Goal: Book appointment/travel/reservation

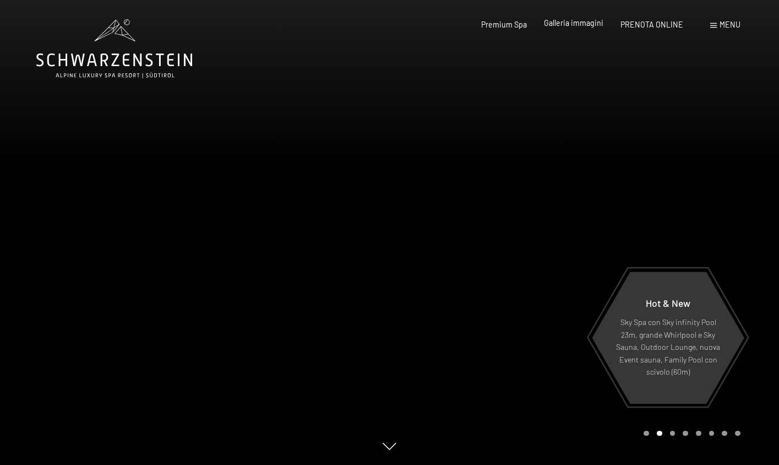
click at [574, 21] on span "Galleria immagini" at bounding box center [573, 22] width 59 height 9
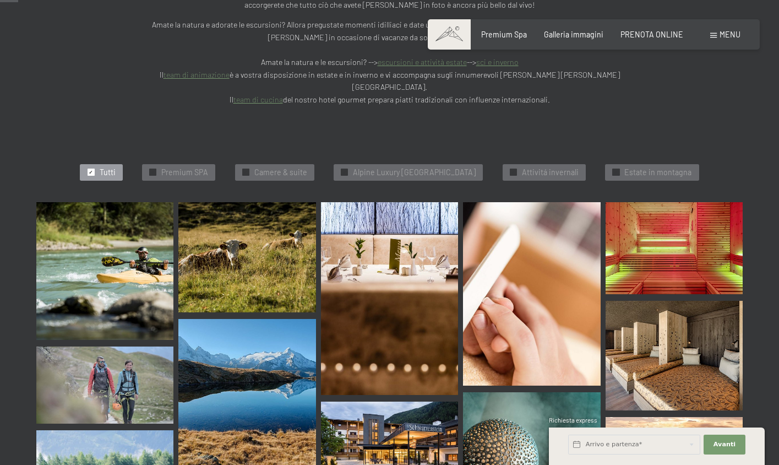
scroll to position [254, 0]
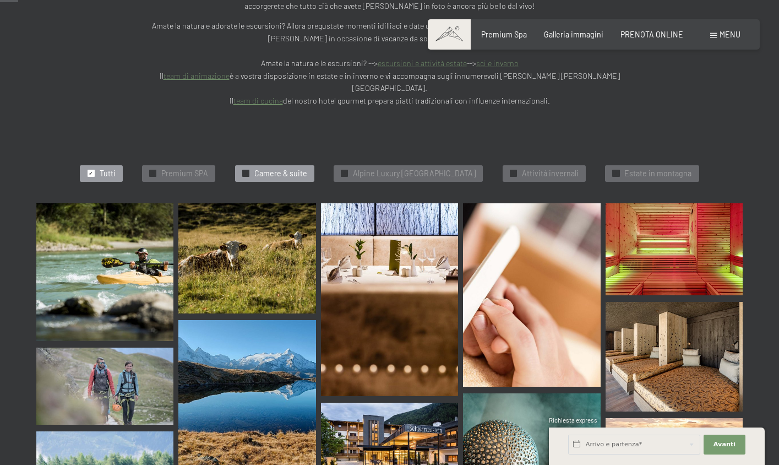
click at [286, 168] on span "Camere & suite" at bounding box center [280, 173] width 53 height 11
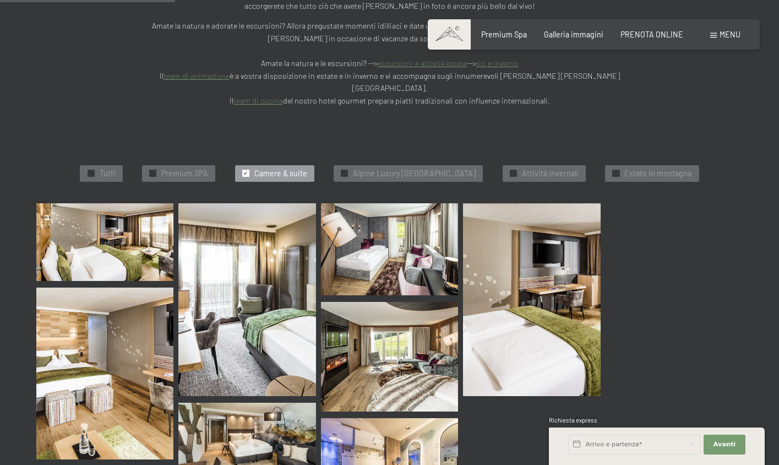
scroll to position [281, 0]
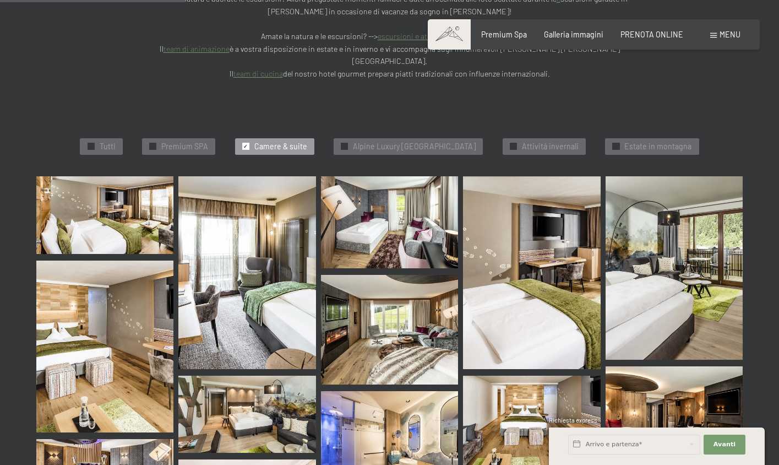
click at [123, 190] on img at bounding box center [104, 214] width 137 height 77
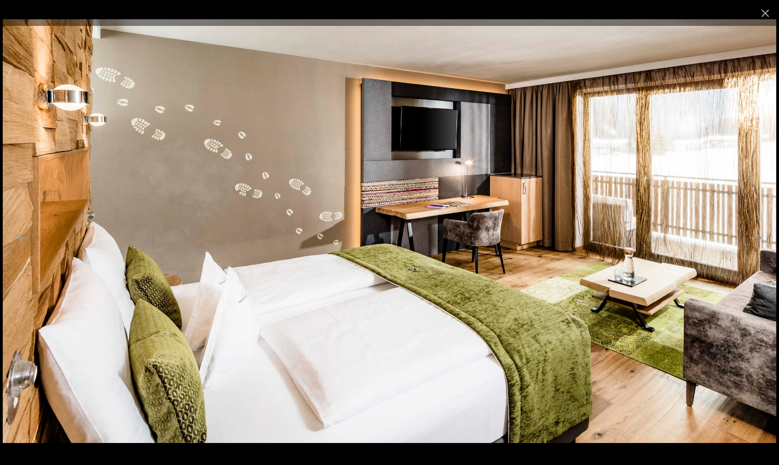
click at [756, 224] on img at bounding box center [390, 230] width 774 height 423
click at [767, 8] on button "Close gallery" at bounding box center [766, 13] width 28 height 26
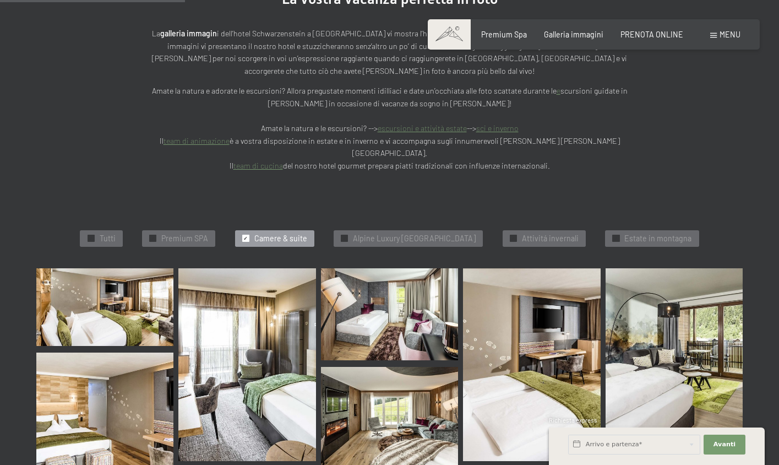
scroll to position [281, 0]
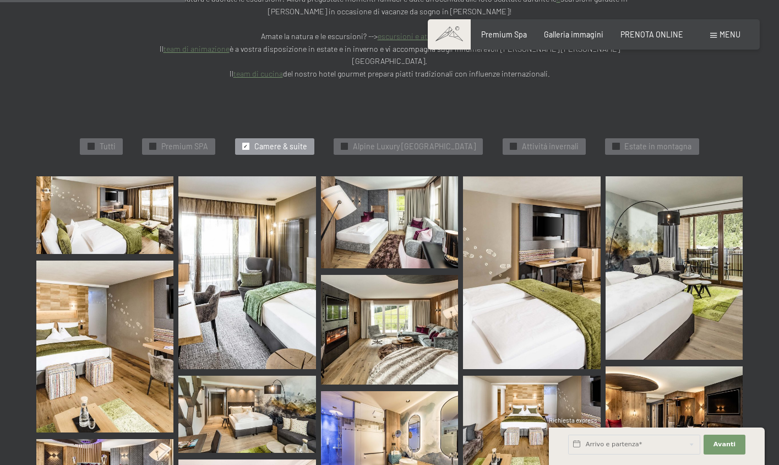
click at [219, 189] on img at bounding box center [246, 272] width 137 height 192
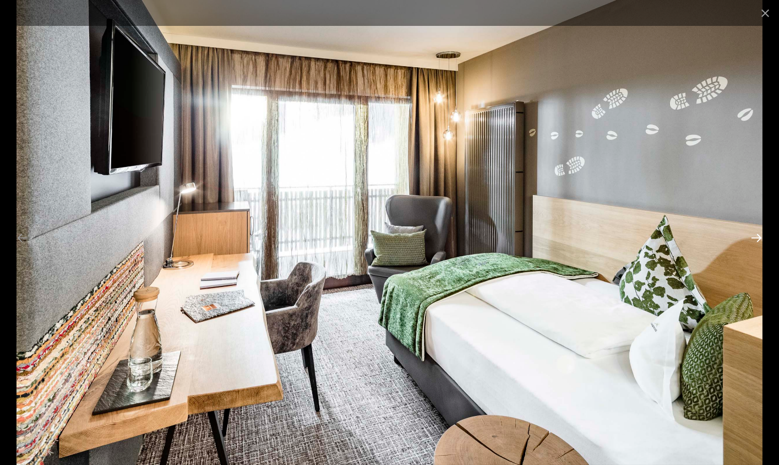
click at [756, 236] on button "Next slide" at bounding box center [756, 237] width 23 height 21
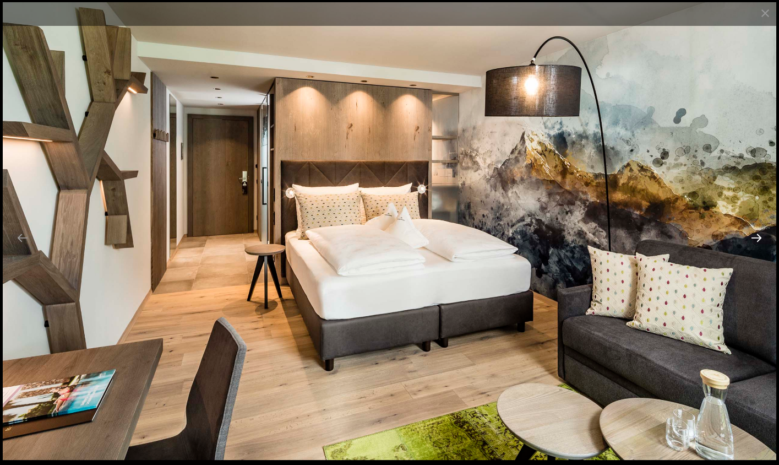
click at [756, 236] on button "Next slide" at bounding box center [756, 237] width 23 height 21
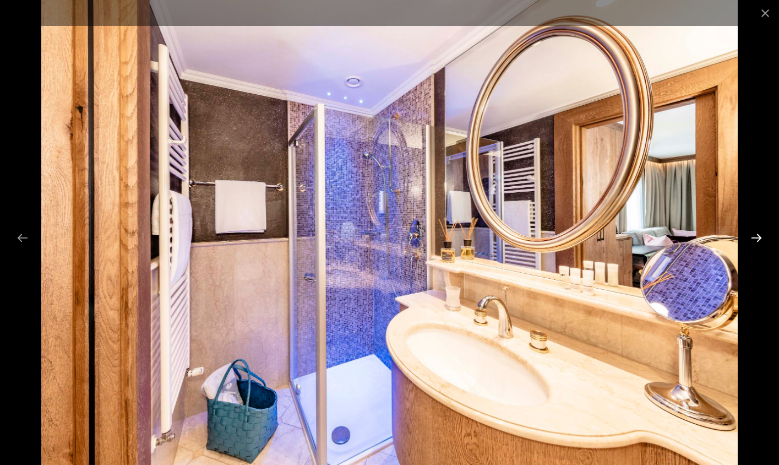
click at [756, 236] on button "Next slide" at bounding box center [756, 237] width 23 height 21
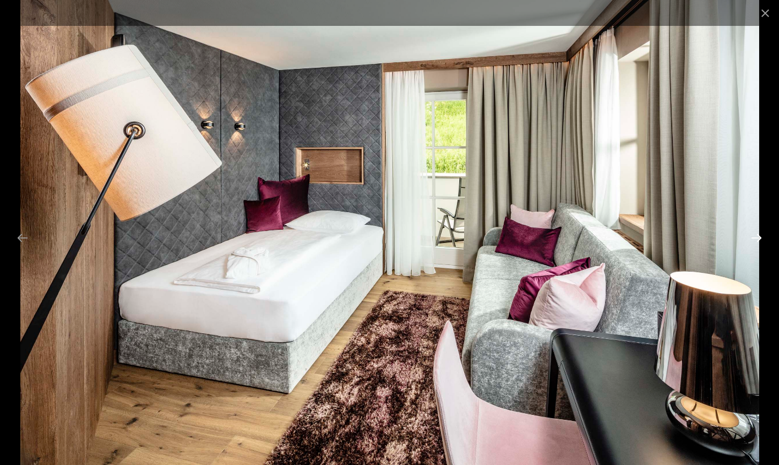
click at [756, 236] on button "Next slide" at bounding box center [756, 237] width 23 height 21
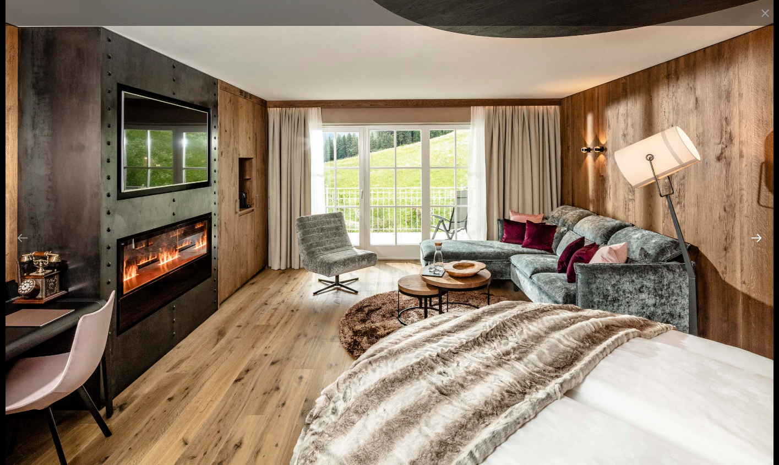
click at [756, 236] on button "Next slide" at bounding box center [756, 237] width 23 height 21
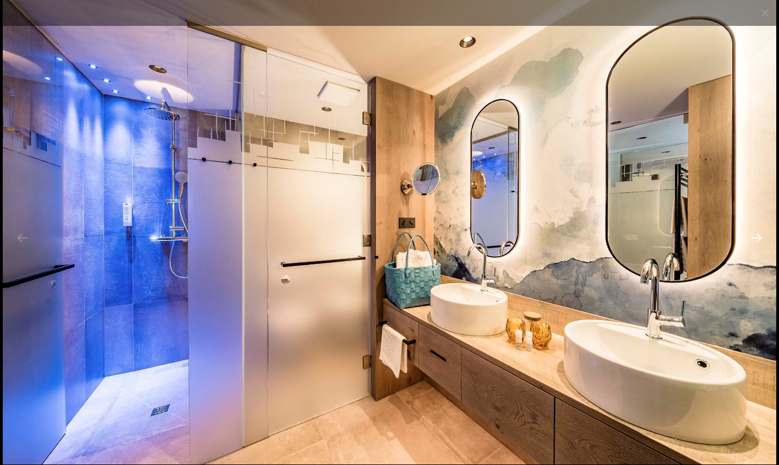
click at [756, 238] on button "Next slide" at bounding box center [756, 237] width 23 height 21
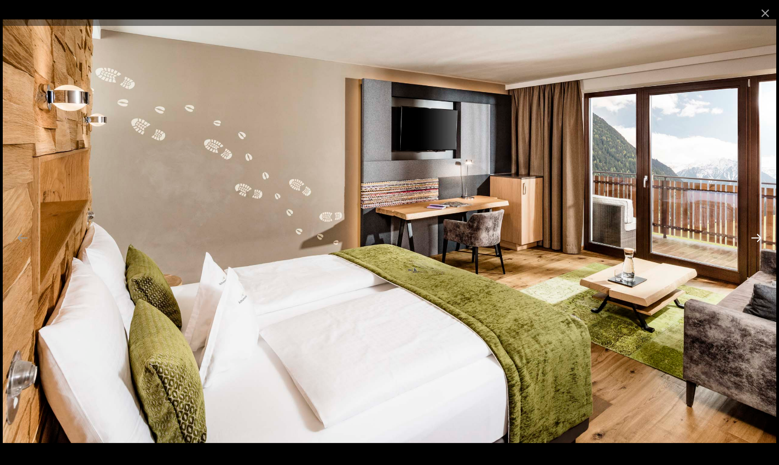
click at [756, 238] on button "Next slide" at bounding box center [756, 237] width 23 height 21
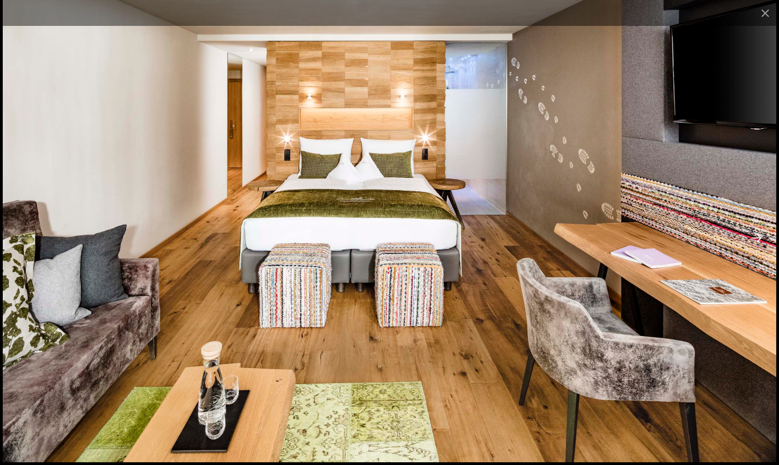
click at [756, 238] on button "Next slide" at bounding box center [756, 237] width 23 height 21
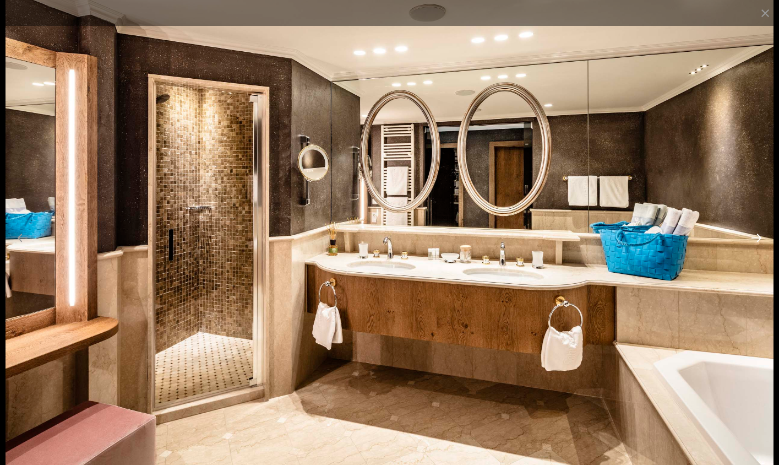
click at [756, 238] on button "Next slide" at bounding box center [756, 237] width 23 height 21
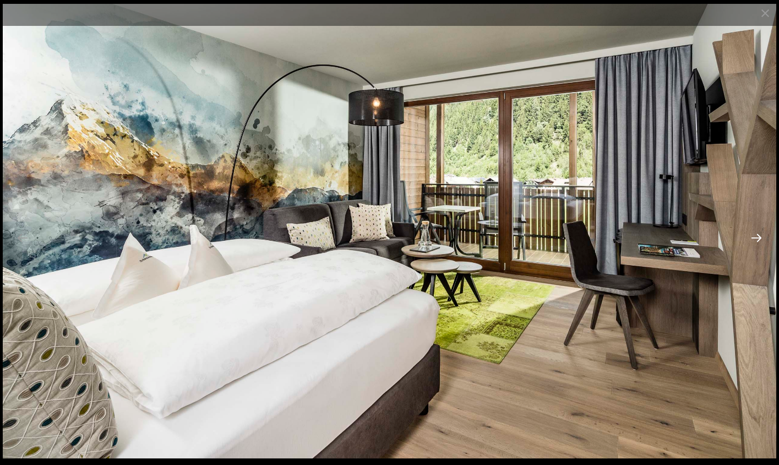
click at [756, 238] on button "Next slide" at bounding box center [756, 237] width 23 height 21
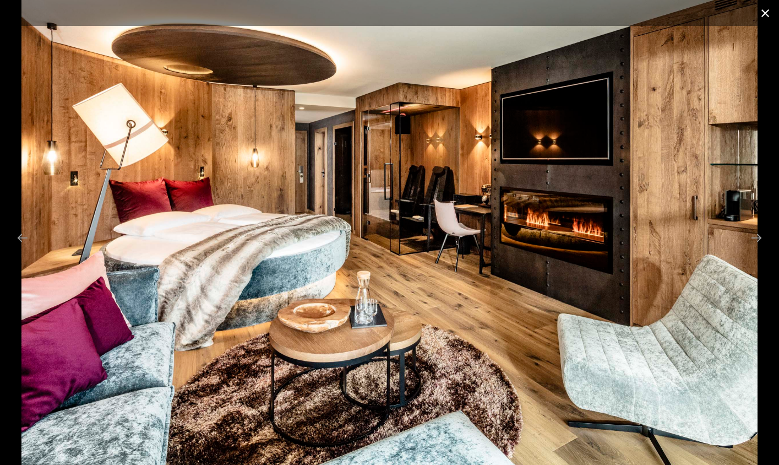
click at [762, 9] on button "Close gallery" at bounding box center [766, 13] width 28 height 26
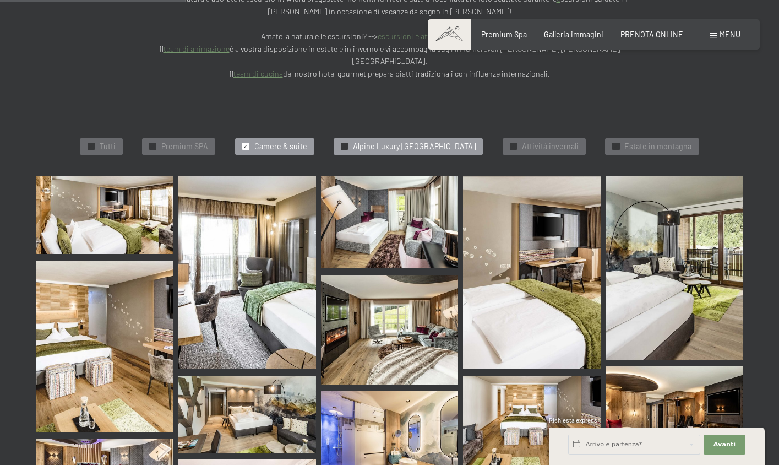
click at [413, 141] on span "Alpine Luxury [GEOGRAPHIC_DATA]" at bounding box center [414, 146] width 123 height 11
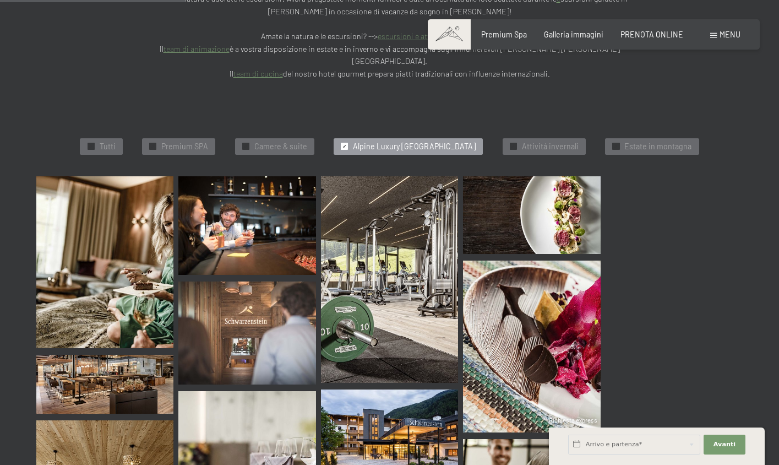
click at [138, 198] on img at bounding box center [104, 262] width 137 height 172
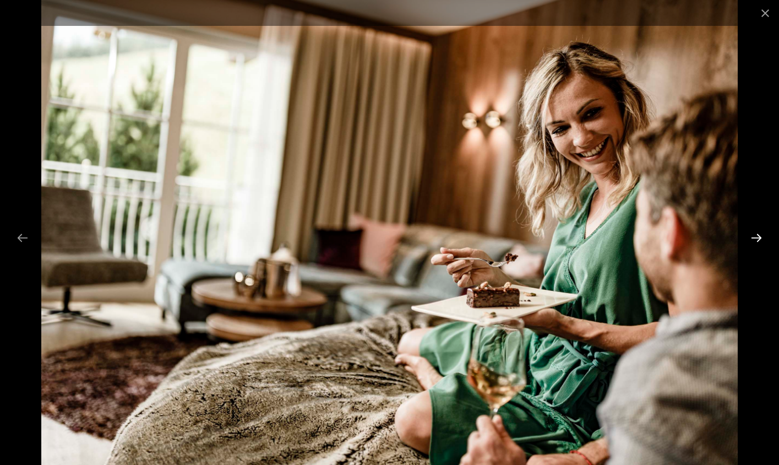
click at [754, 240] on button "Next slide" at bounding box center [756, 237] width 23 height 21
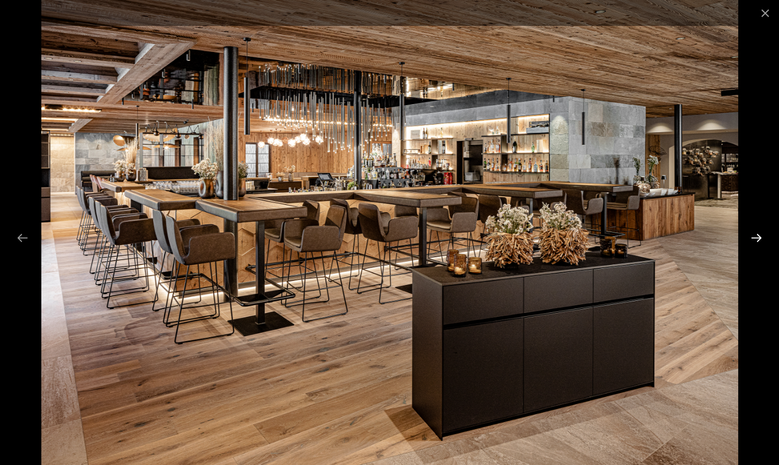
click at [754, 240] on button "Next slide" at bounding box center [756, 237] width 23 height 21
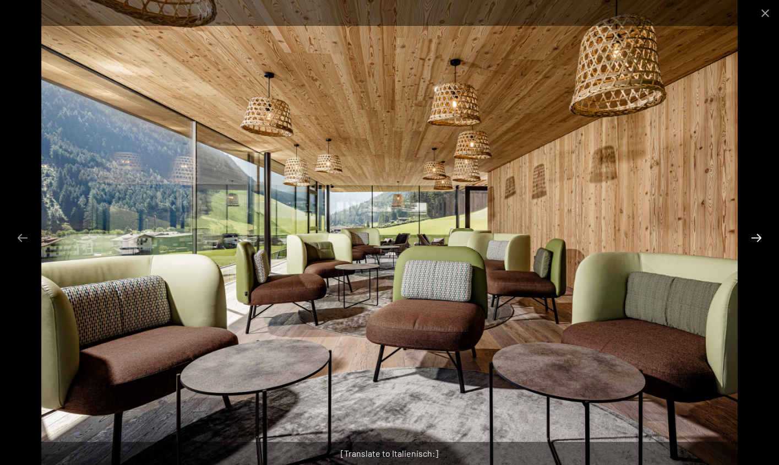
click at [754, 240] on button "Next slide" at bounding box center [756, 237] width 23 height 21
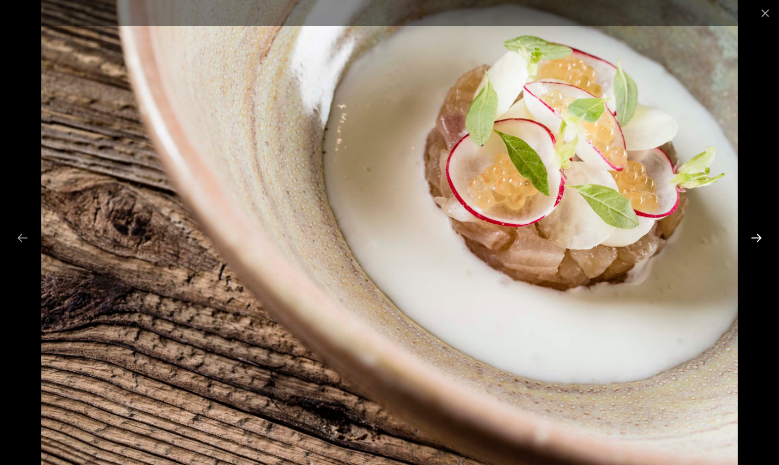
click at [754, 240] on button "Next slide" at bounding box center [756, 237] width 23 height 21
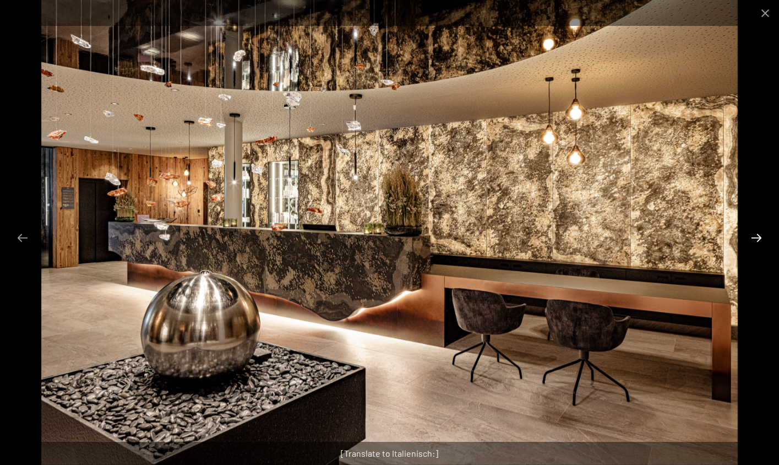
click at [754, 240] on button "Next slide" at bounding box center [756, 237] width 23 height 21
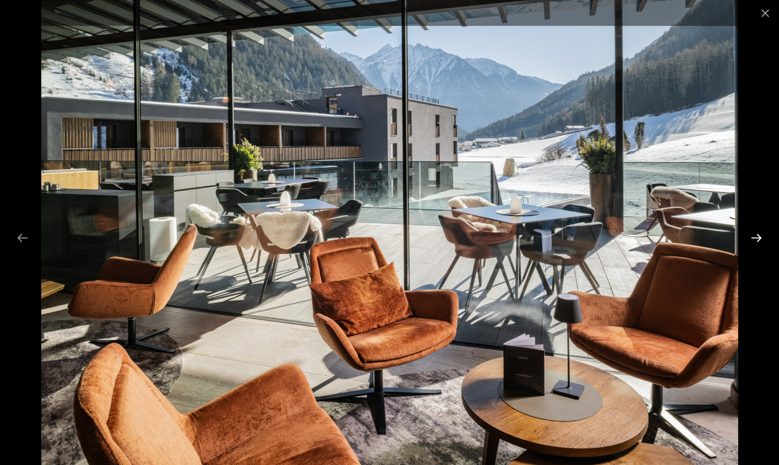
click at [754, 240] on button "Next slide" at bounding box center [756, 237] width 23 height 21
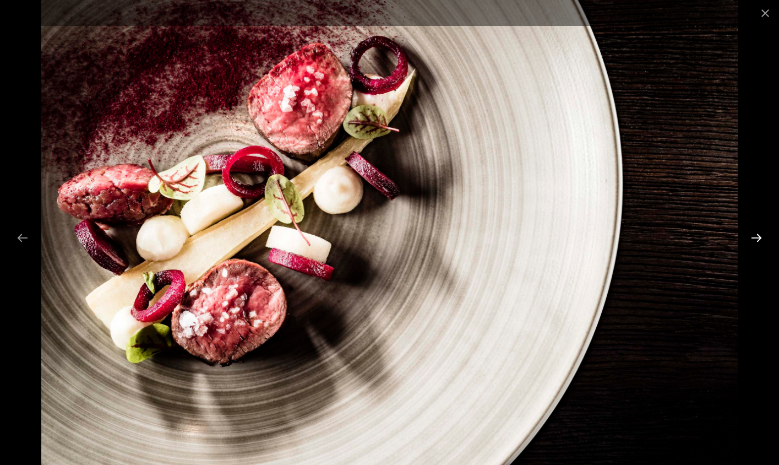
click at [754, 240] on button "Next slide" at bounding box center [756, 237] width 23 height 21
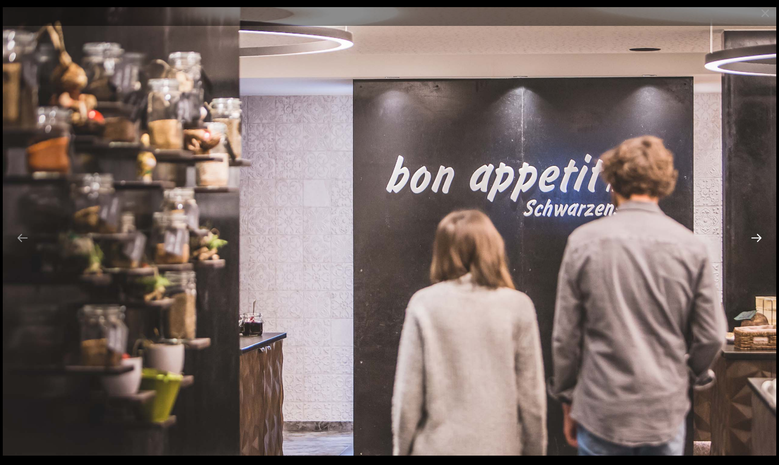
click at [754, 240] on button "Next slide" at bounding box center [756, 237] width 23 height 21
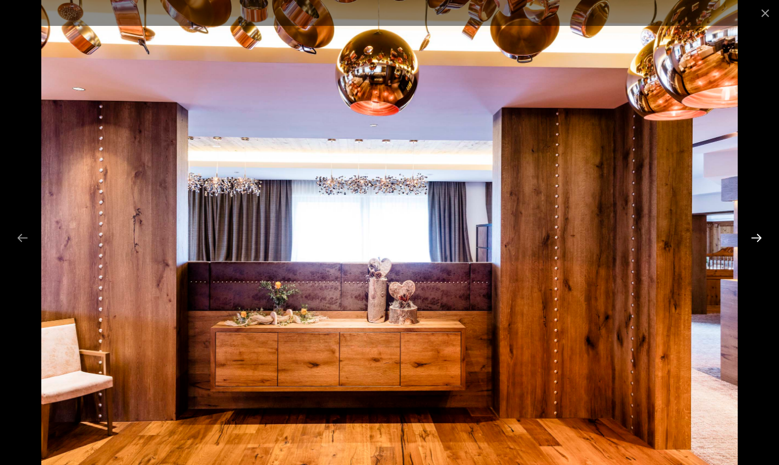
click at [754, 240] on button "Next slide" at bounding box center [756, 237] width 23 height 21
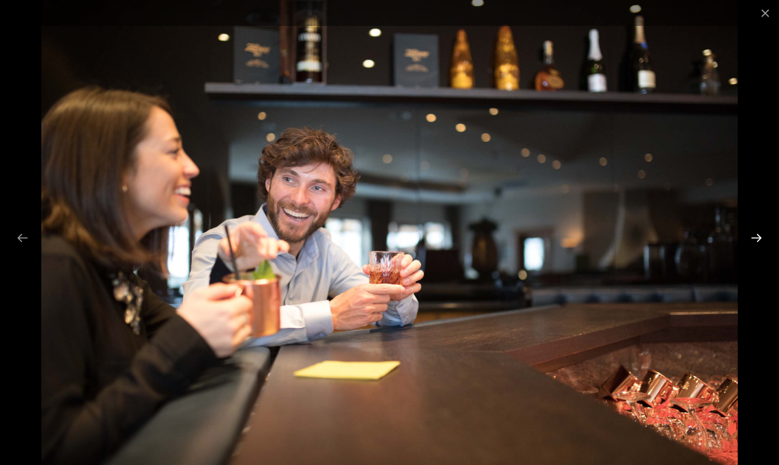
click at [754, 240] on button "Next slide" at bounding box center [756, 237] width 23 height 21
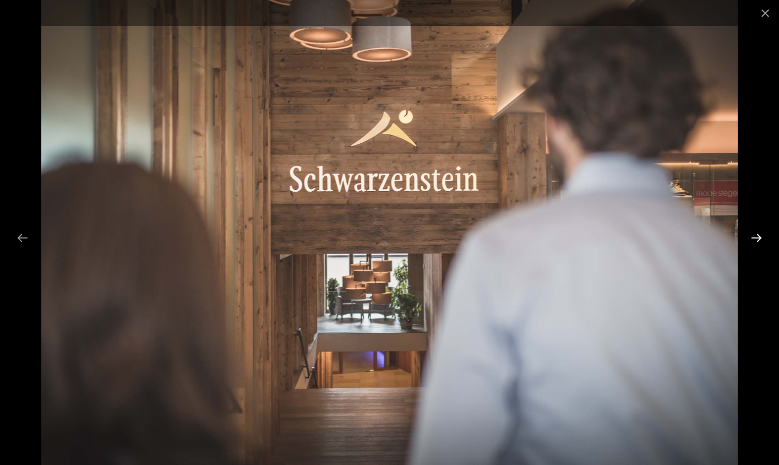
click at [754, 240] on button "Next slide" at bounding box center [756, 237] width 23 height 21
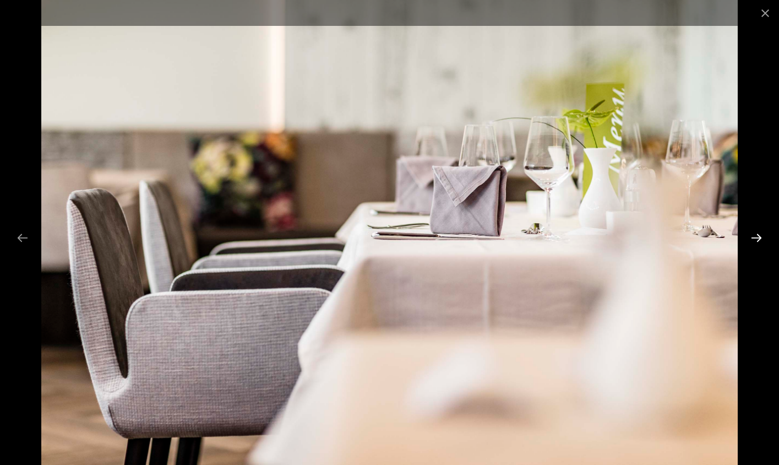
click at [754, 240] on button "Next slide" at bounding box center [756, 237] width 23 height 21
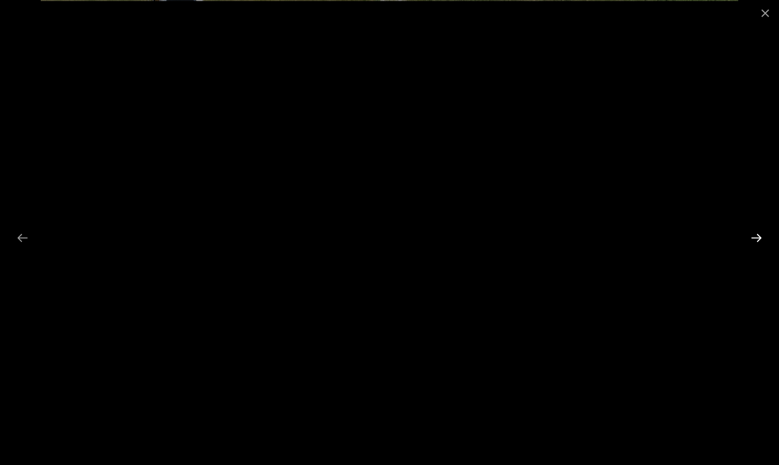
click at [754, 238] on button "Next slide" at bounding box center [756, 237] width 23 height 21
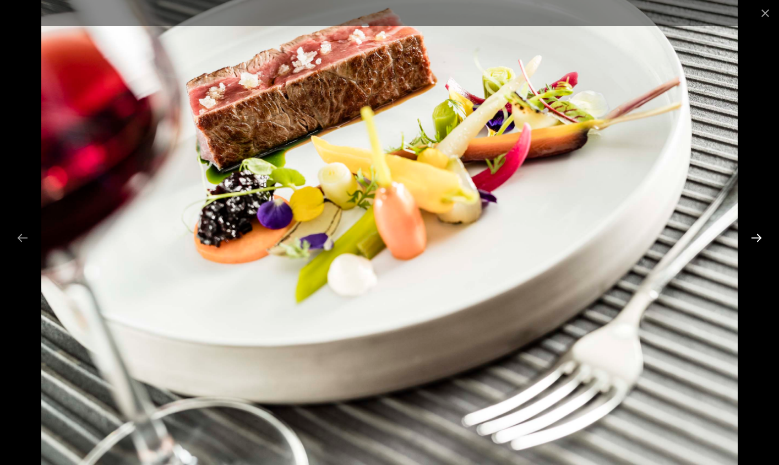
click at [754, 238] on button "Next slide" at bounding box center [756, 237] width 23 height 21
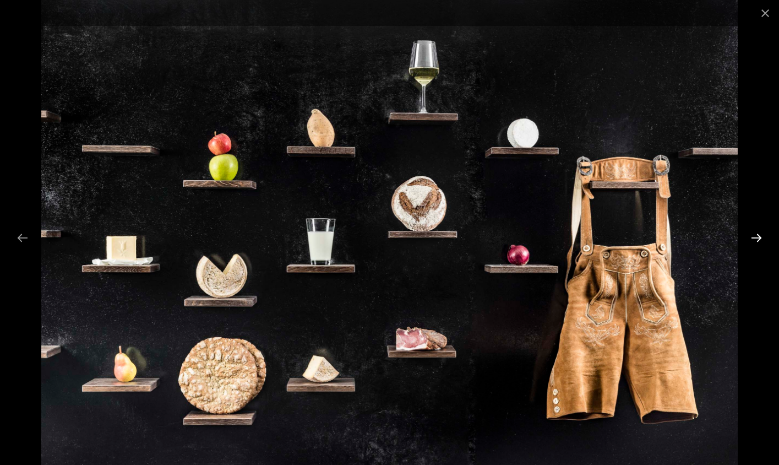
click at [754, 238] on button "Next slide" at bounding box center [756, 237] width 23 height 21
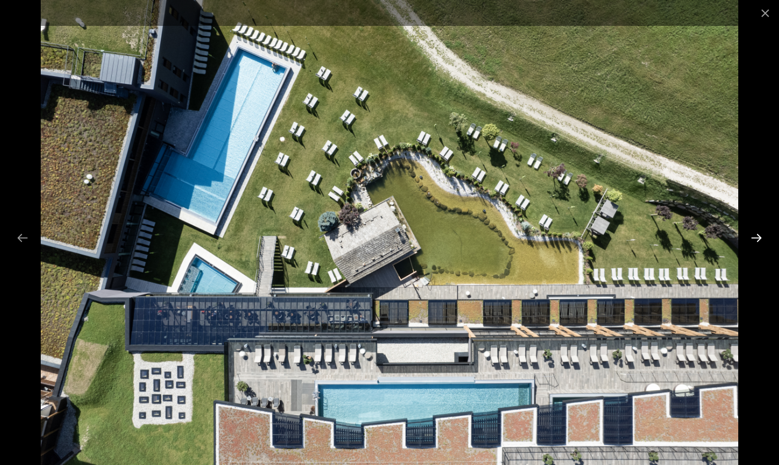
click at [754, 238] on button "Next slide" at bounding box center [756, 237] width 23 height 21
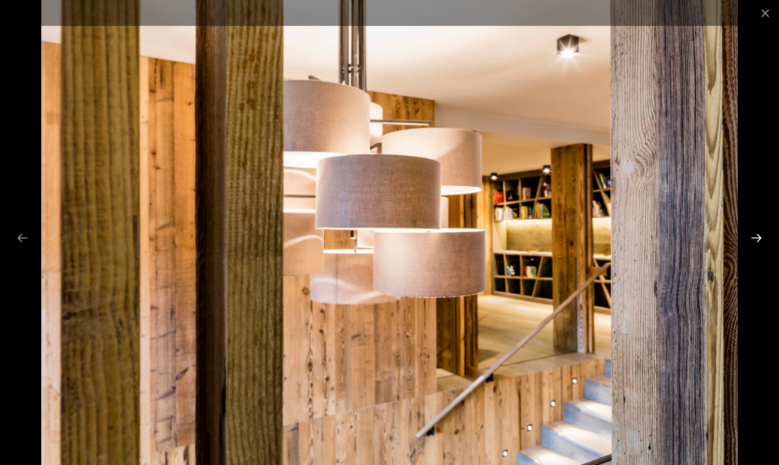
click at [754, 238] on button "Next slide" at bounding box center [756, 237] width 23 height 21
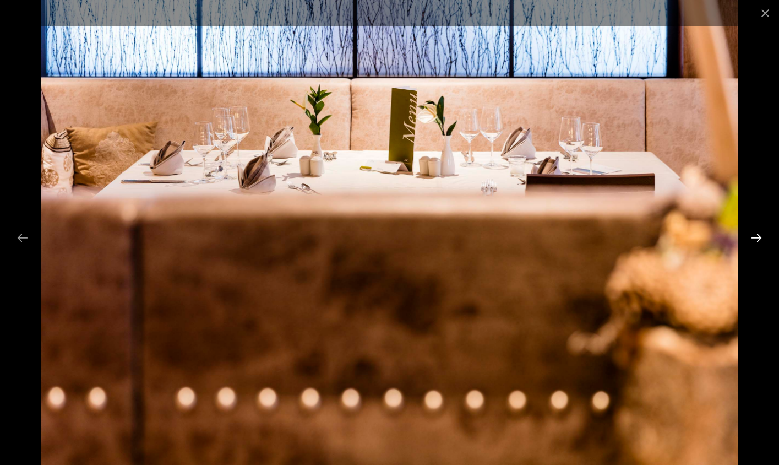
click at [754, 238] on button "Next slide" at bounding box center [756, 237] width 23 height 21
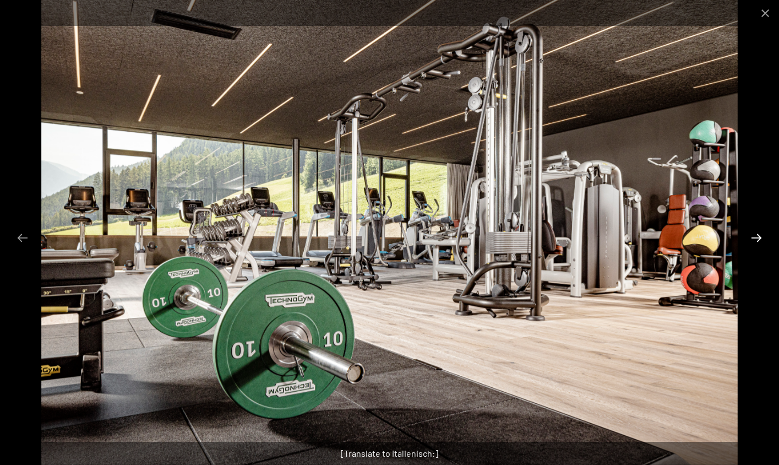
click at [754, 238] on button "Next slide" at bounding box center [756, 237] width 23 height 21
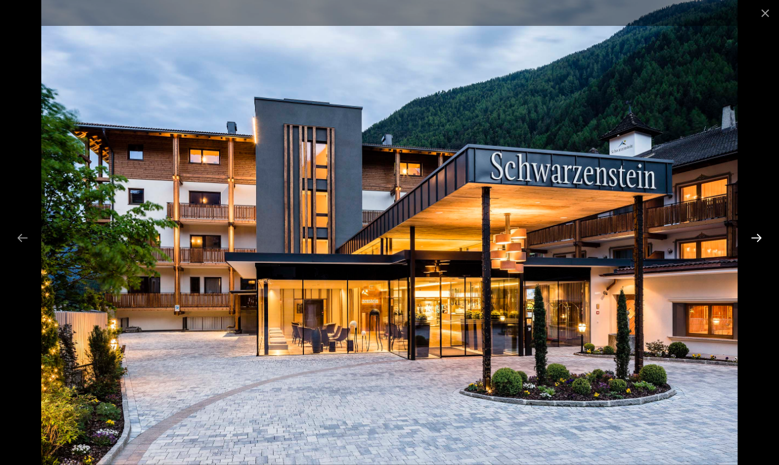
click at [754, 238] on button "Next slide" at bounding box center [756, 237] width 23 height 21
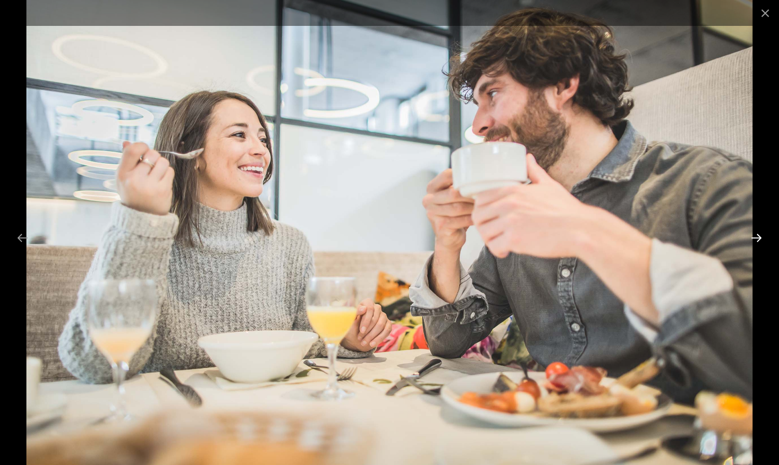
click at [754, 238] on button "Next slide" at bounding box center [756, 237] width 23 height 21
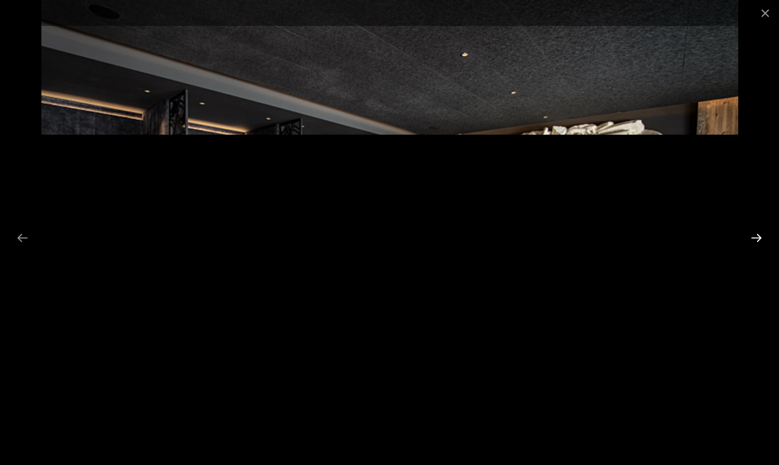
click at [754, 238] on button "Next slide" at bounding box center [756, 237] width 23 height 21
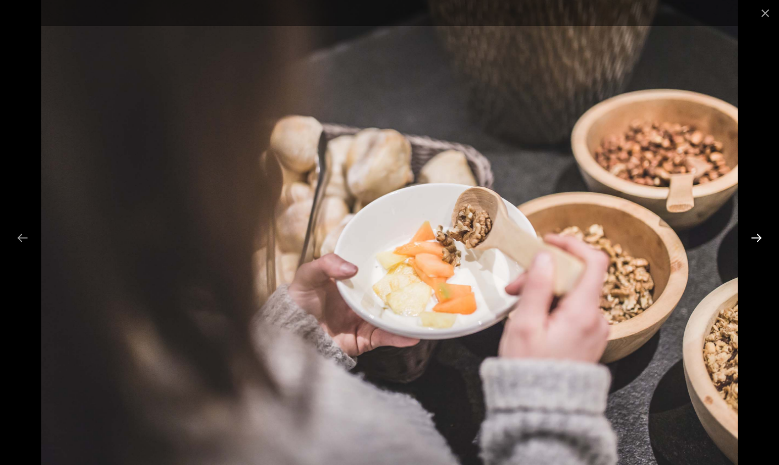
click at [754, 238] on button "Next slide" at bounding box center [756, 237] width 23 height 21
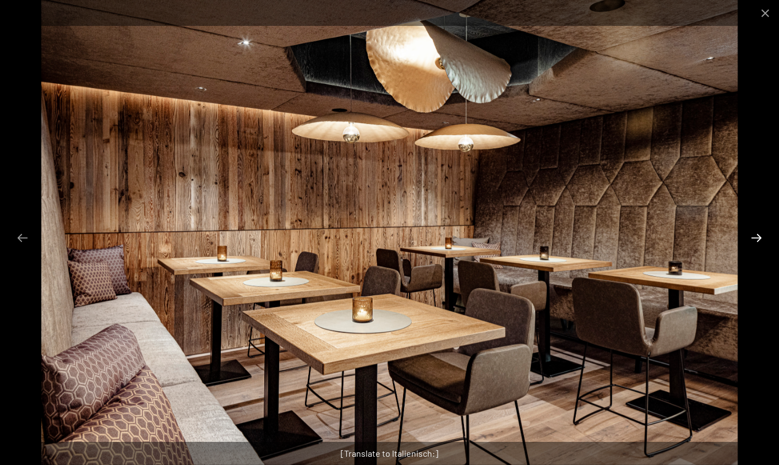
click at [754, 238] on button "Next slide" at bounding box center [756, 237] width 23 height 21
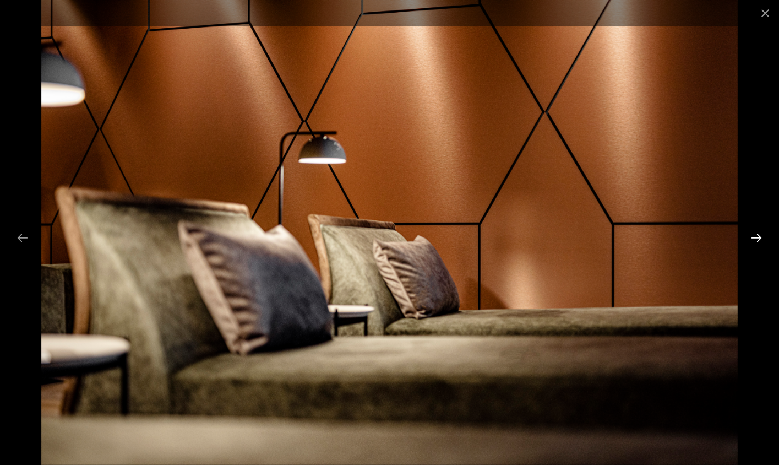
click at [754, 238] on button "Next slide" at bounding box center [756, 237] width 23 height 21
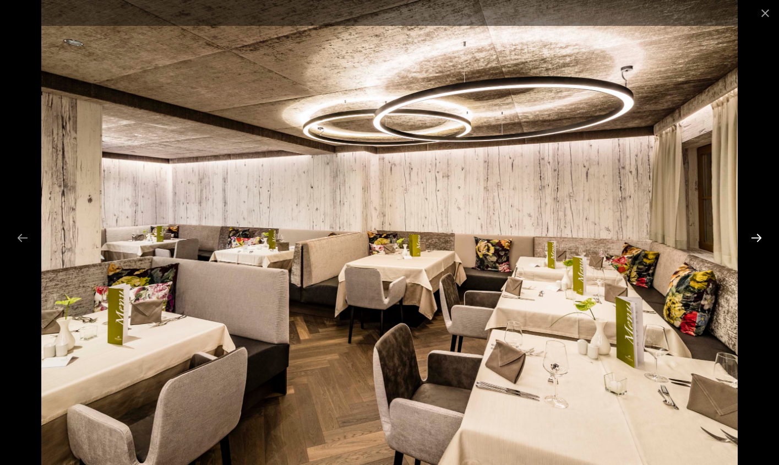
click at [754, 238] on button "Next slide" at bounding box center [756, 237] width 23 height 21
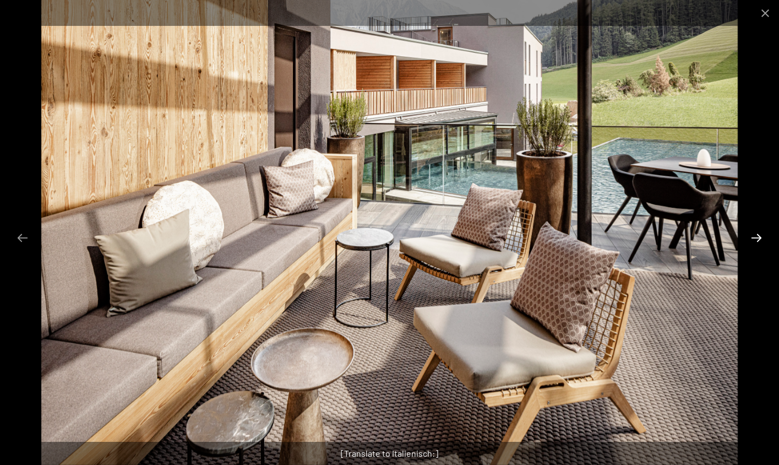
click at [754, 238] on button "Next slide" at bounding box center [756, 237] width 23 height 21
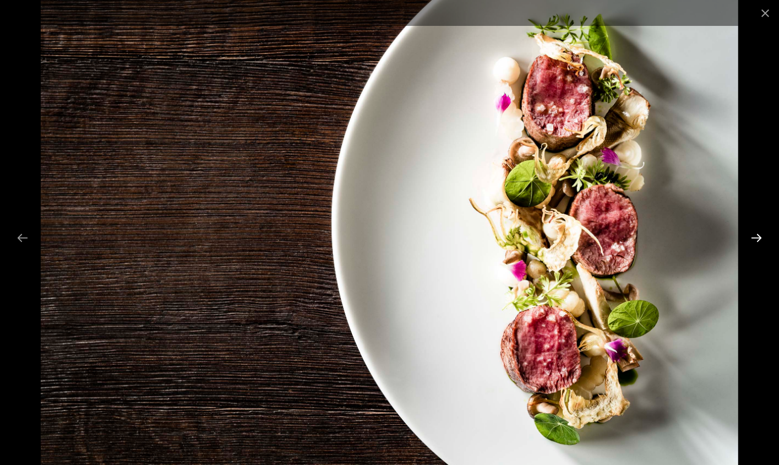
click at [754, 238] on button "Next slide" at bounding box center [756, 237] width 23 height 21
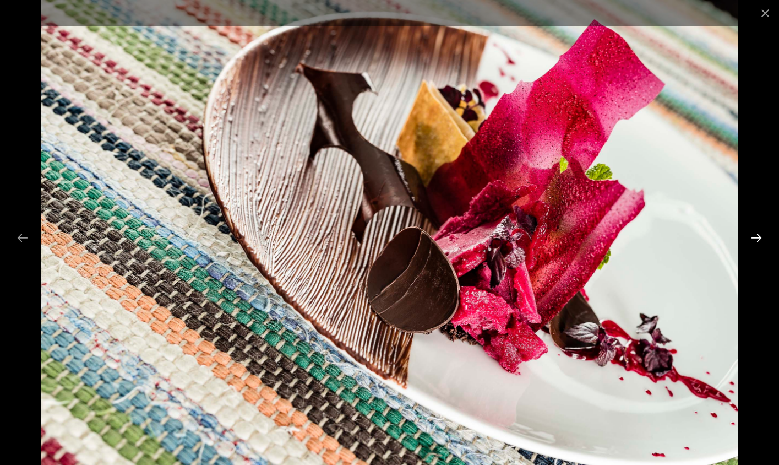
click at [754, 238] on button "Next slide" at bounding box center [756, 237] width 23 height 21
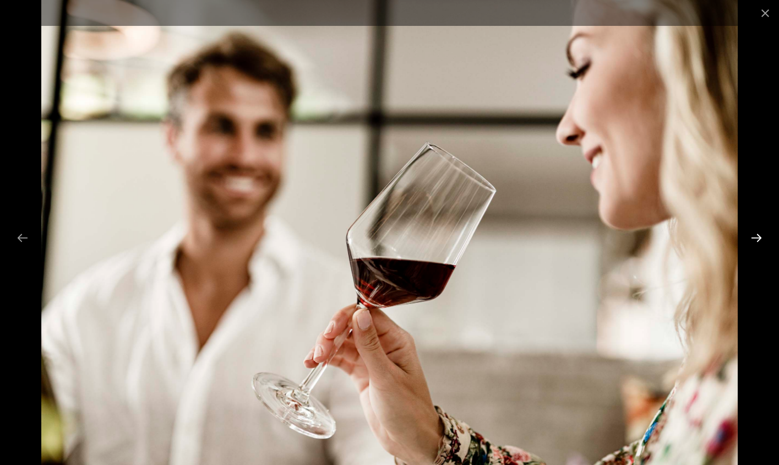
click at [754, 238] on button "Next slide" at bounding box center [756, 237] width 23 height 21
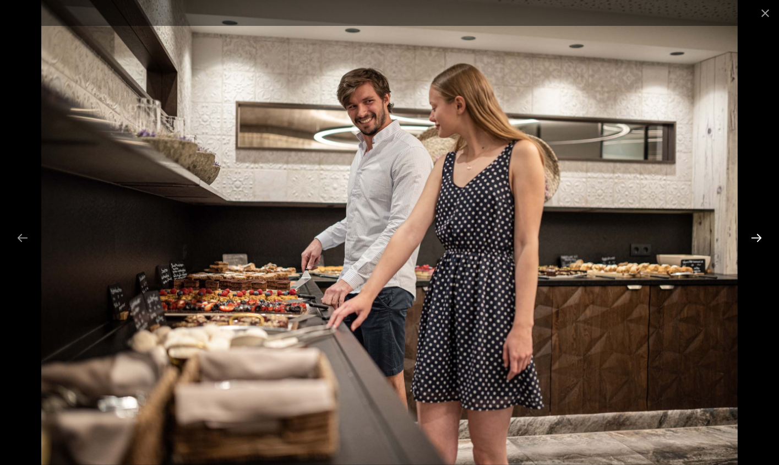
click at [754, 238] on button "Next slide" at bounding box center [756, 237] width 23 height 21
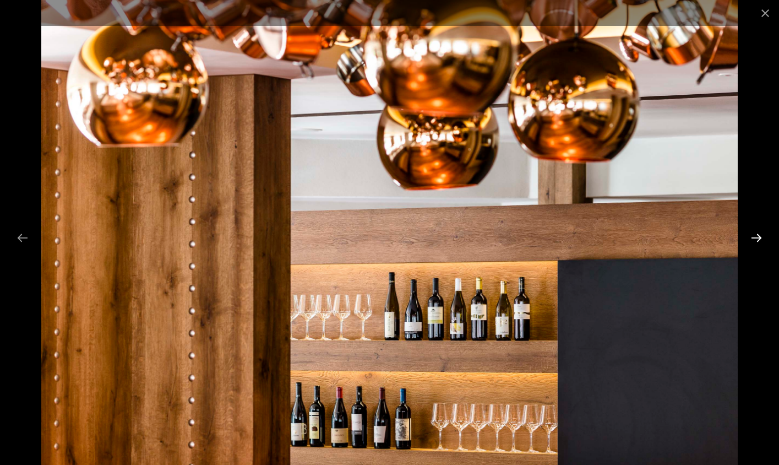
click at [754, 238] on button "Next slide" at bounding box center [756, 237] width 23 height 21
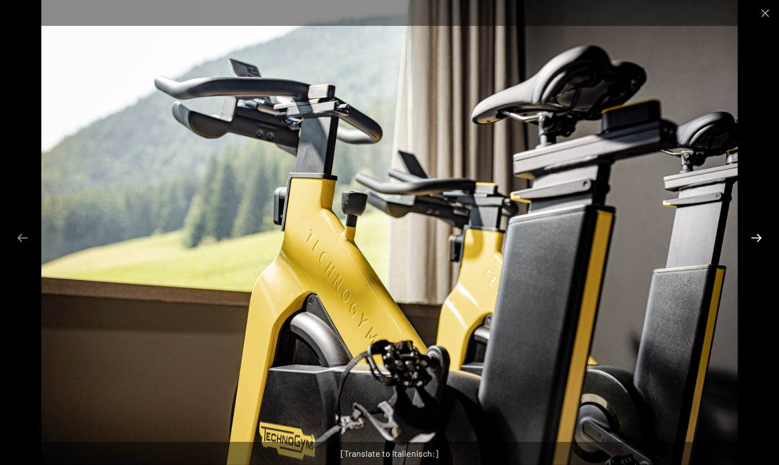
click at [754, 238] on button "Next slide" at bounding box center [756, 237] width 23 height 21
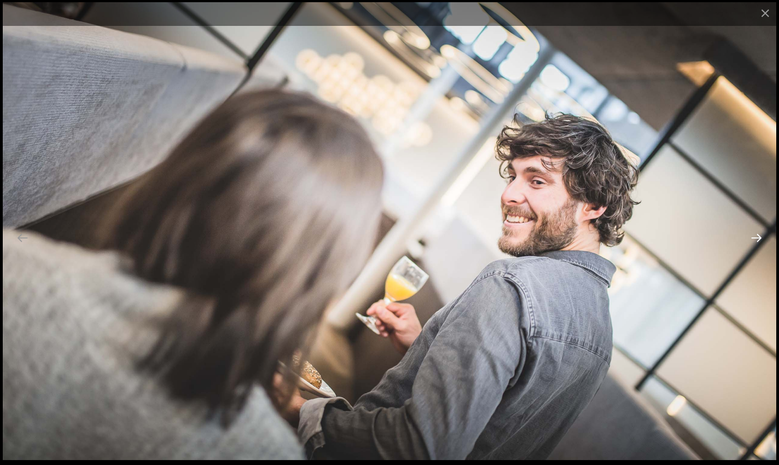
click at [754, 238] on button "Next slide" at bounding box center [756, 237] width 23 height 21
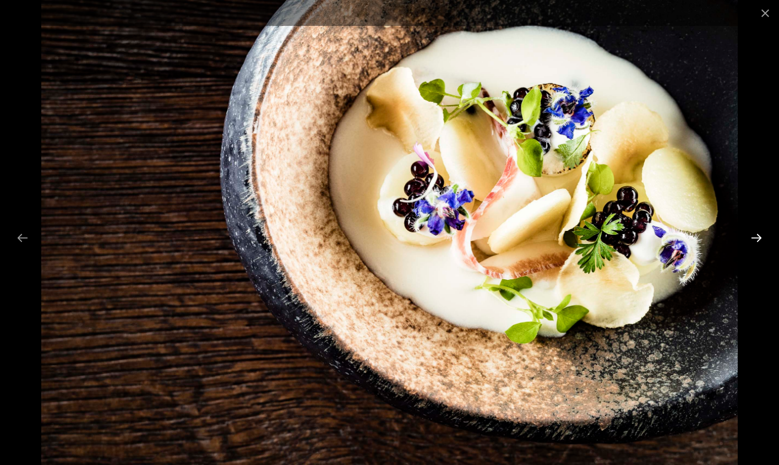
click at [754, 238] on button "Next slide" at bounding box center [756, 237] width 23 height 21
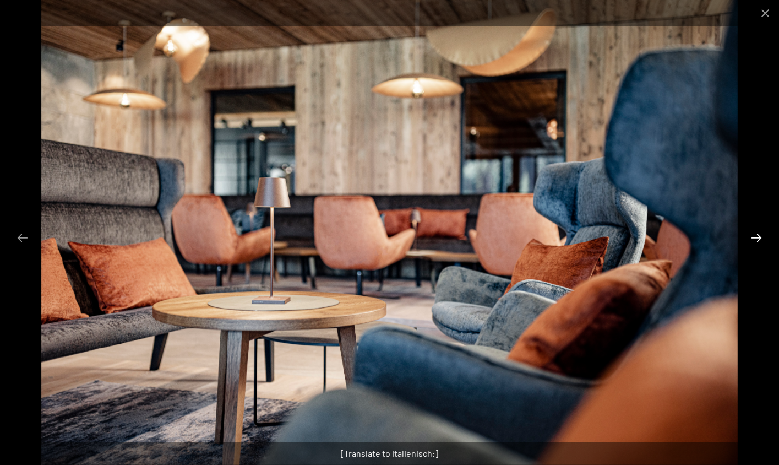
click at [754, 238] on button "Next slide" at bounding box center [756, 237] width 23 height 21
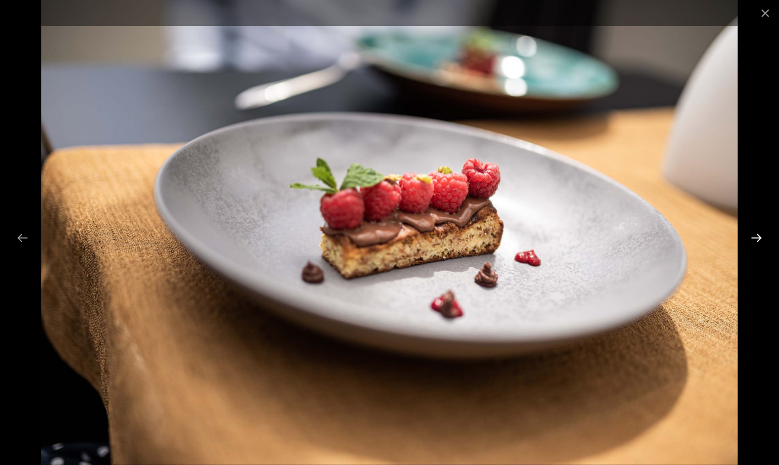
click at [754, 238] on button "Next slide" at bounding box center [756, 237] width 23 height 21
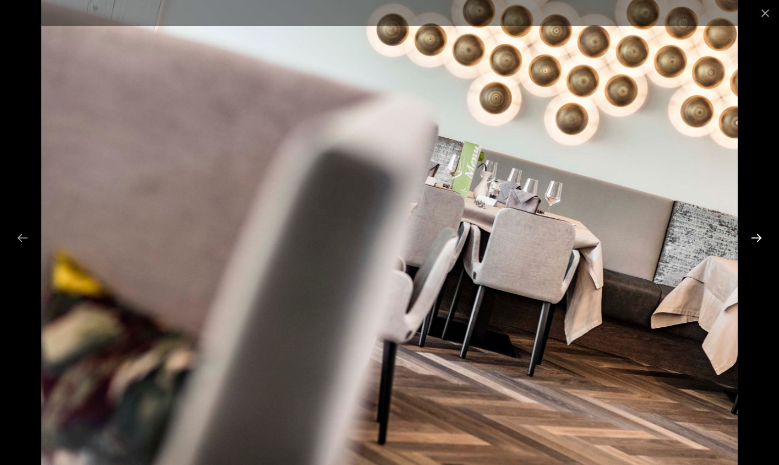
click at [754, 238] on button "Next slide" at bounding box center [756, 237] width 23 height 21
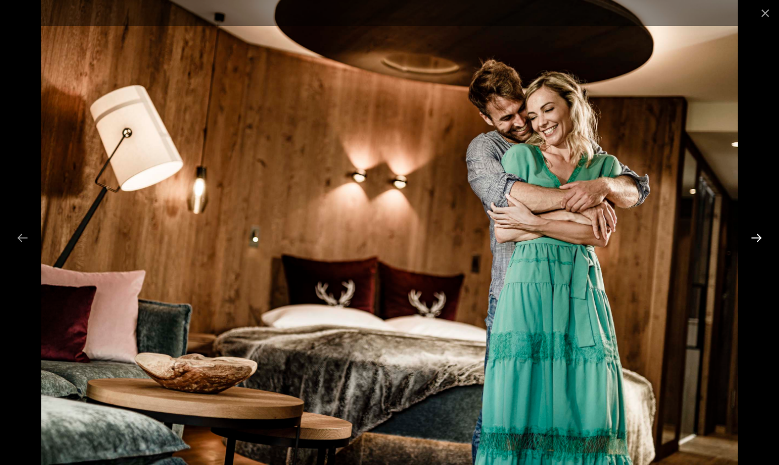
click at [754, 238] on button "Next slide" at bounding box center [756, 237] width 23 height 21
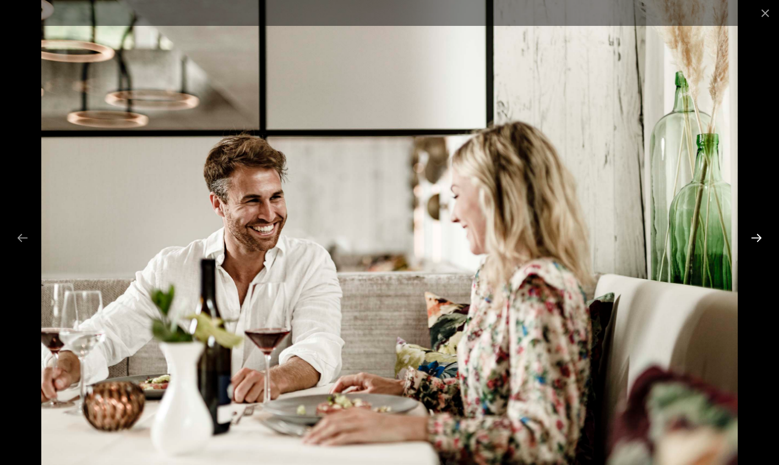
click at [754, 238] on button "Next slide" at bounding box center [756, 237] width 23 height 21
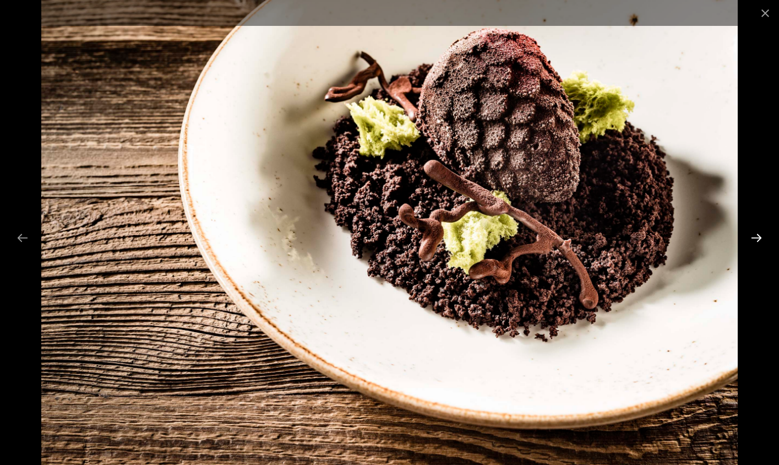
click at [754, 238] on button "Next slide" at bounding box center [756, 237] width 23 height 21
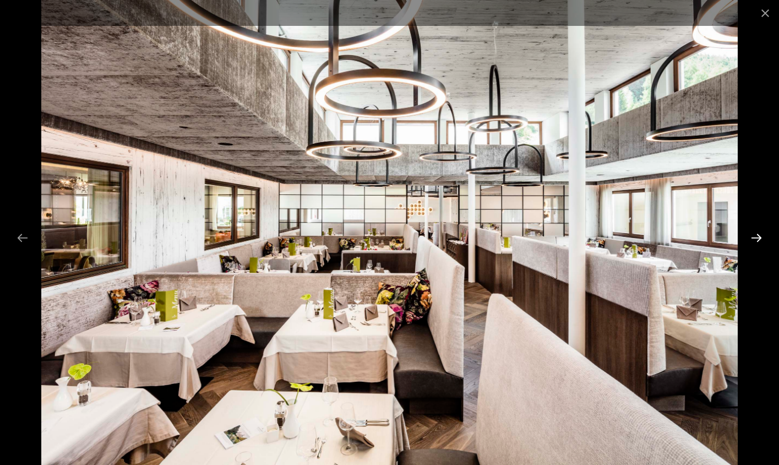
click at [754, 238] on button "Next slide" at bounding box center [756, 237] width 23 height 21
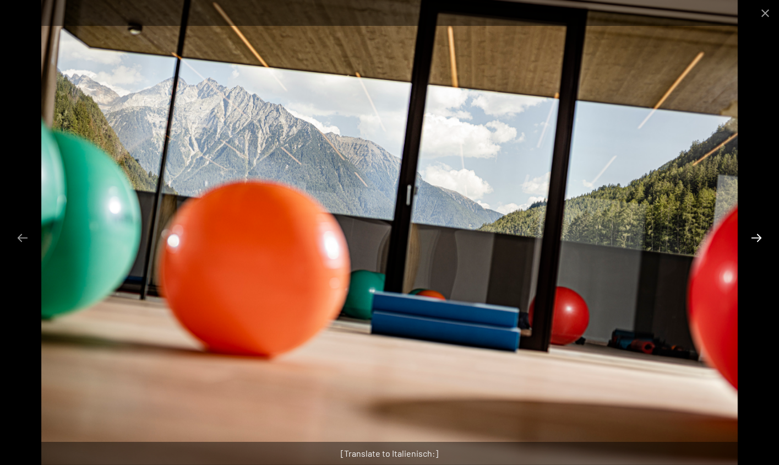
click at [754, 238] on button "Next slide" at bounding box center [756, 237] width 23 height 21
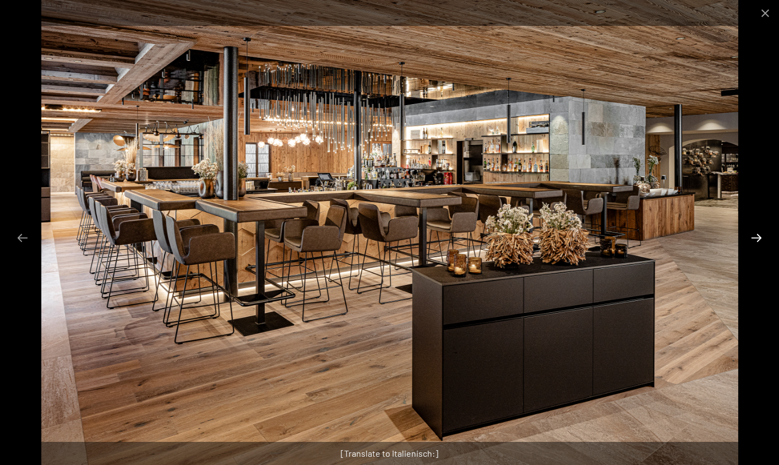
click at [754, 238] on button "Next slide" at bounding box center [756, 237] width 23 height 21
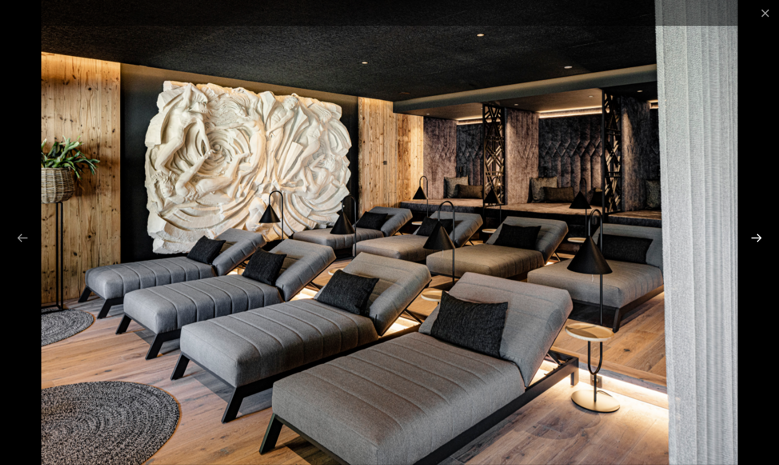
click at [754, 238] on button "Next slide" at bounding box center [756, 237] width 23 height 21
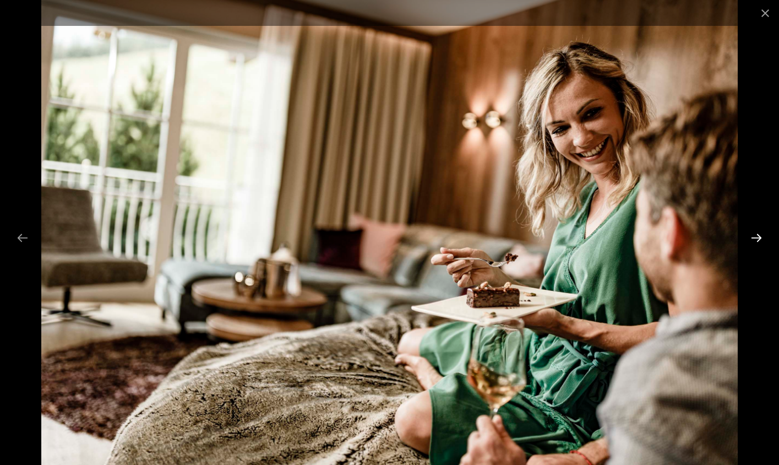
click at [754, 238] on button "Next slide" at bounding box center [756, 237] width 23 height 21
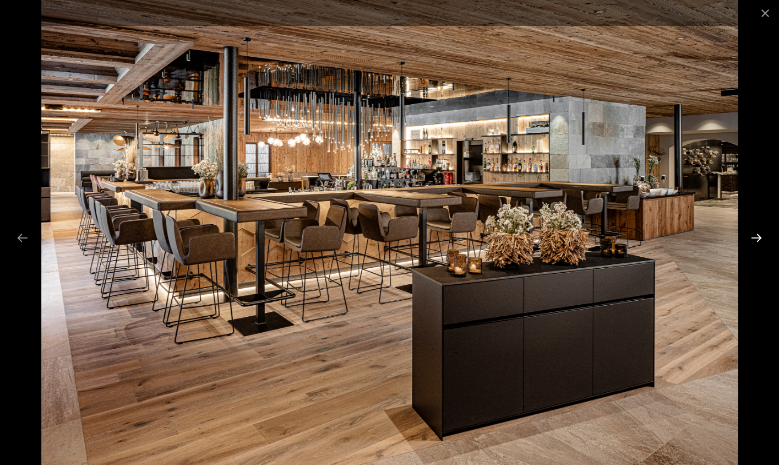
click at [754, 238] on button "Next slide" at bounding box center [756, 237] width 23 height 21
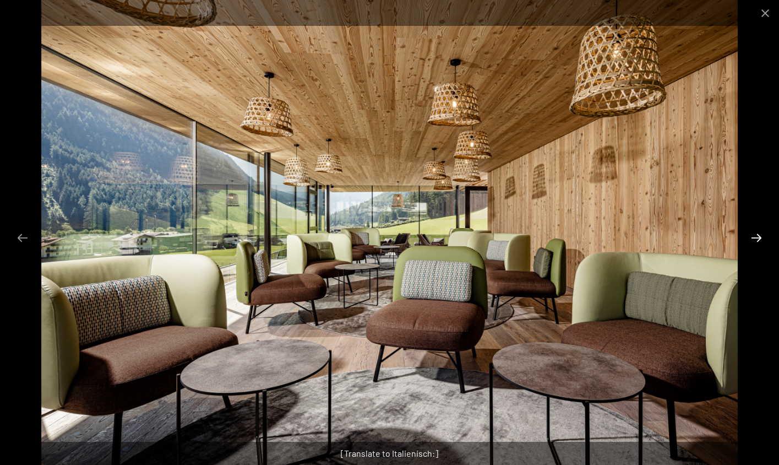
click at [754, 238] on button "Next slide" at bounding box center [756, 237] width 23 height 21
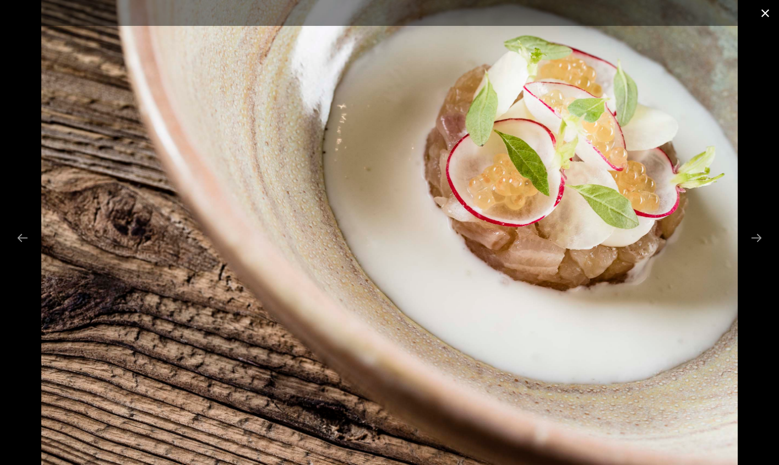
click at [766, 14] on button "Close gallery" at bounding box center [766, 13] width 28 height 26
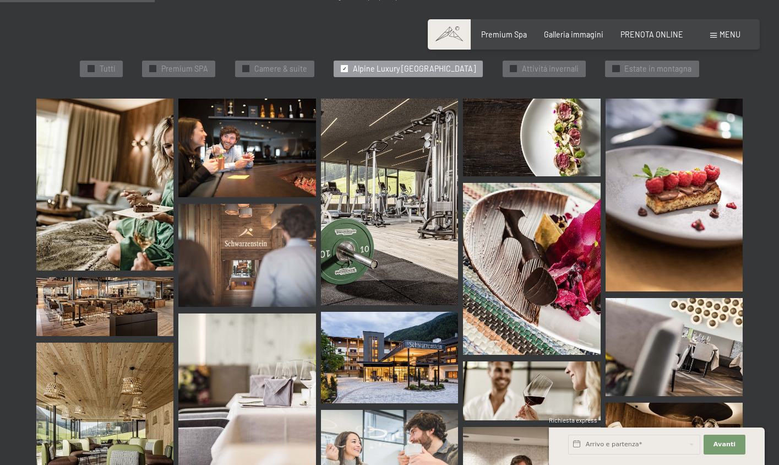
scroll to position [393, 0]
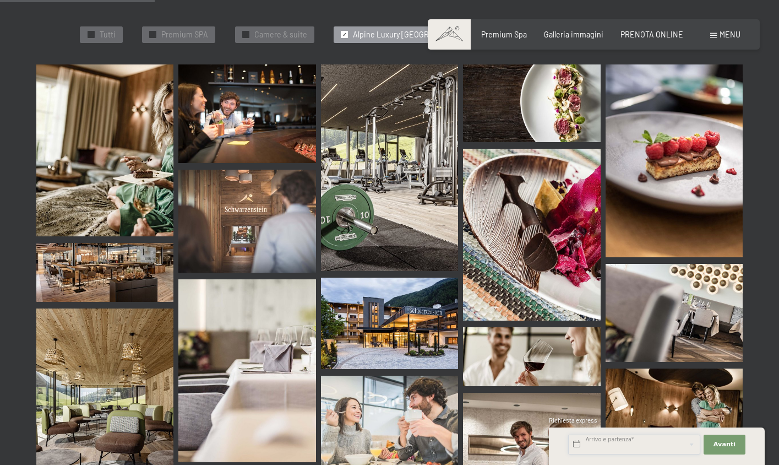
click at [613, 440] on input "text" at bounding box center [634, 444] width 132 height 20
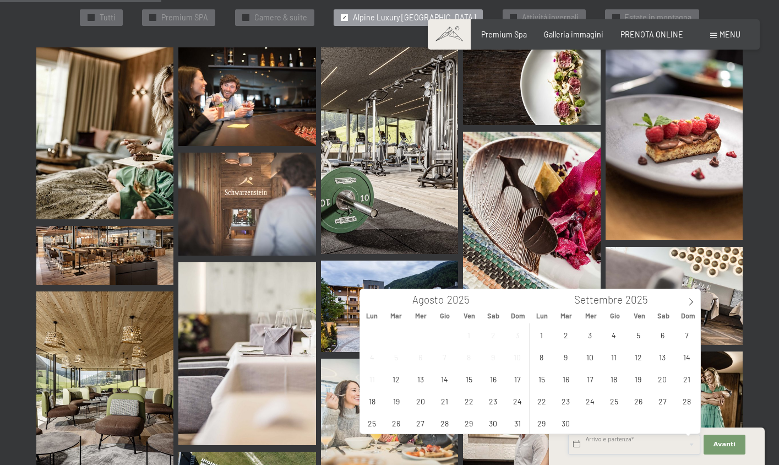
scroll to position [409, 0]
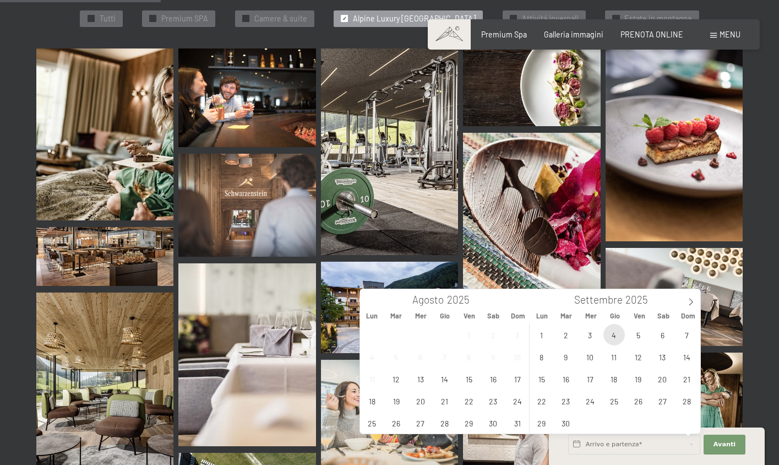
click at [613, 335] on span "4" at bounding box center [613, 334] width 21 height 21
click at [657, 336] on span "6" at bounding box center [662, 334] width 21 height 21
type input "Gio. [DATE] - Sab. [DATE]"
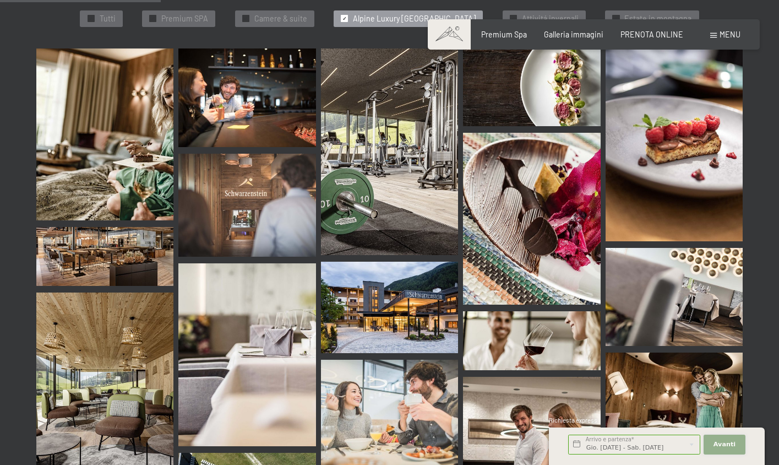
click at [732, 438] on button "Avanti Nascondere i campi dell'indirizzo" at bounding box center [725, 444] width 42 height 20
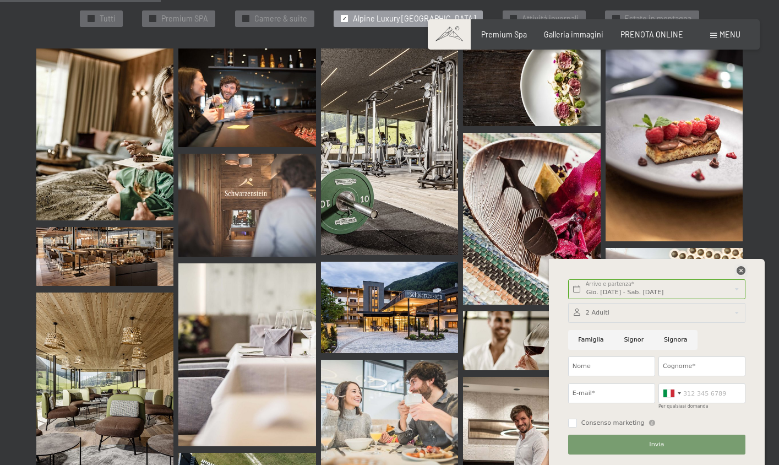
click at [741, 272] on icon at bounding box center [741, 270] width 9 height 9
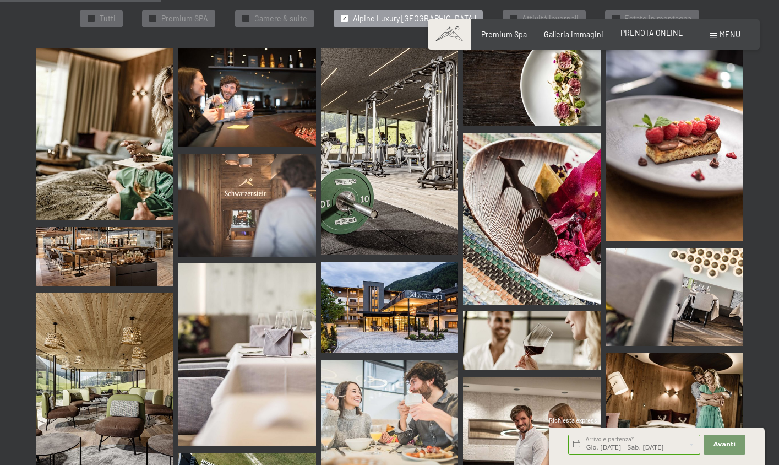
click at [650, 34] on span "PRENOTA ONLINE" at bounding box center [651, 32] width 63 height 9
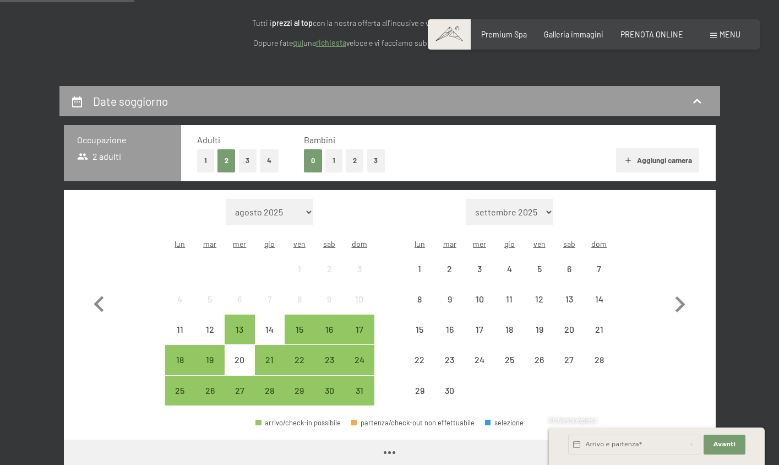
scroll to position [205, 0]
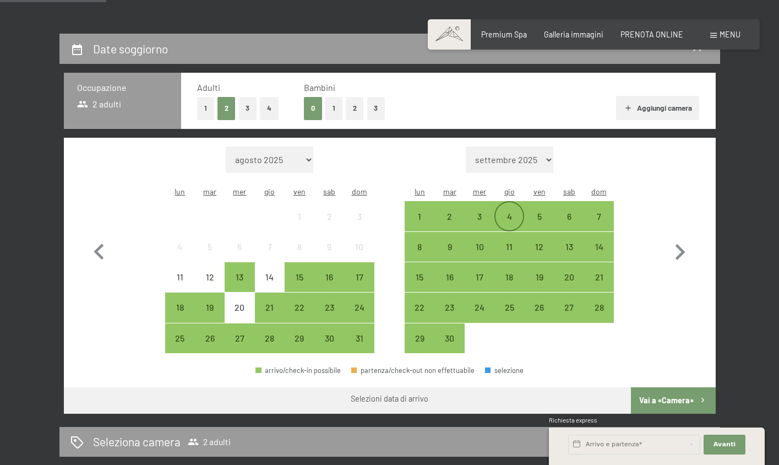
click at [513, 212] on div "4" at bounding box center [510, 226] width 28 height 28
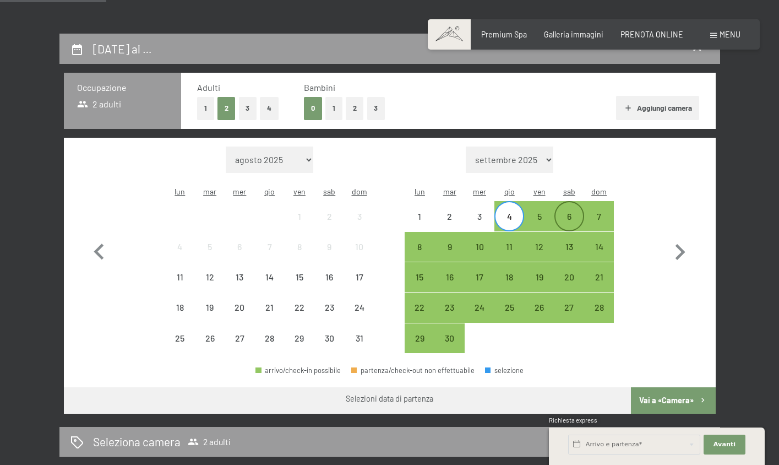
click at [569, 212] on div "6" at bounding box center [570, 226] width 28 height 28
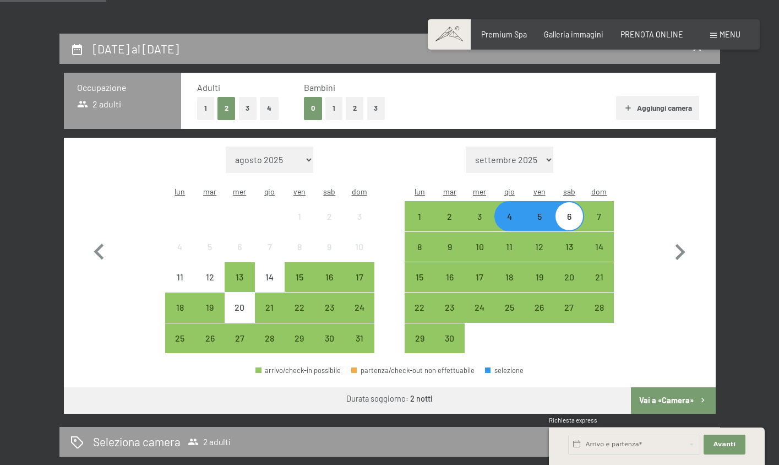
click at [646, 108] on button "Aggiungi camera" at bounding box center [657, 108] width 83 height 24
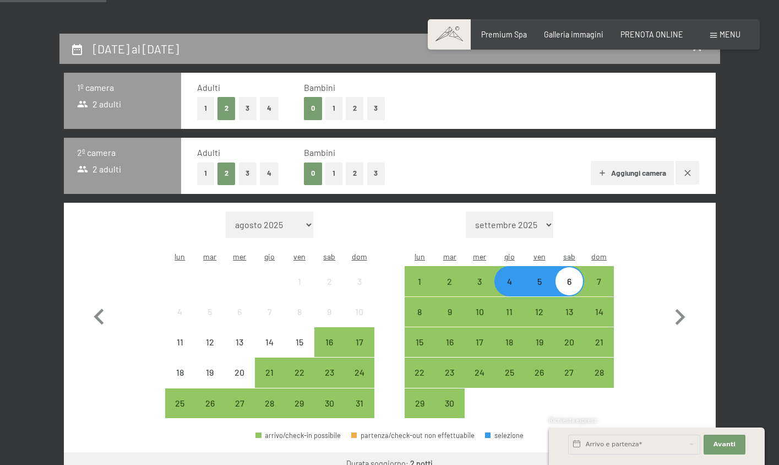
click at [201, 175] on button "1" at bounding box center [205, 173] width 17 height 23
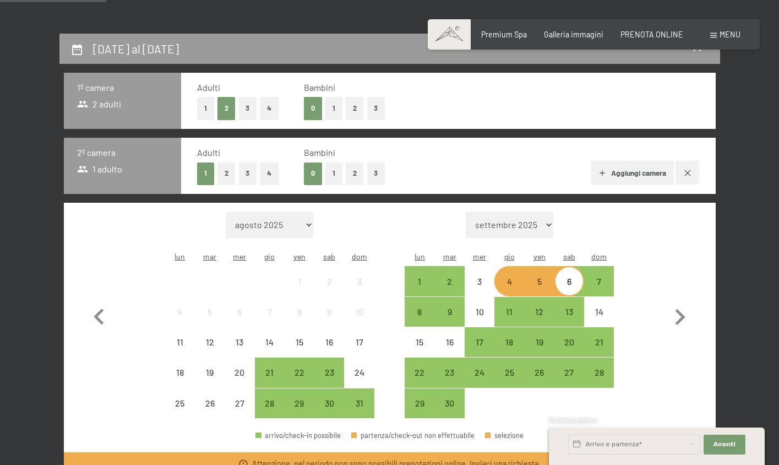
click at [203, 106] on button "1" at bounding box center [205, 108] width 17 height 23
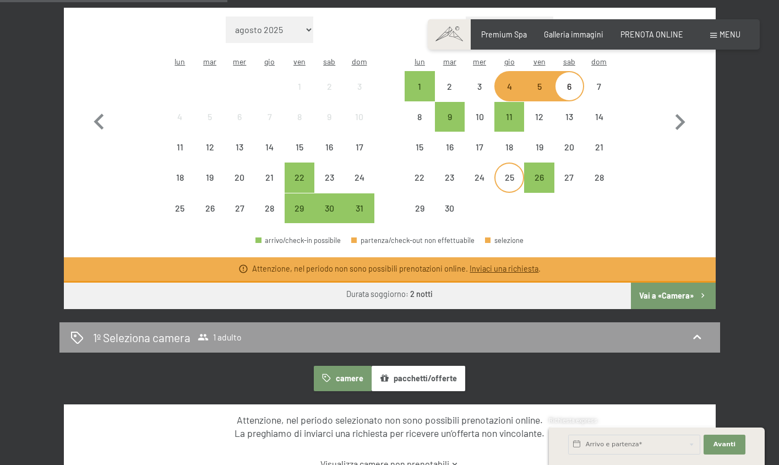
scroll to position [402, 0]
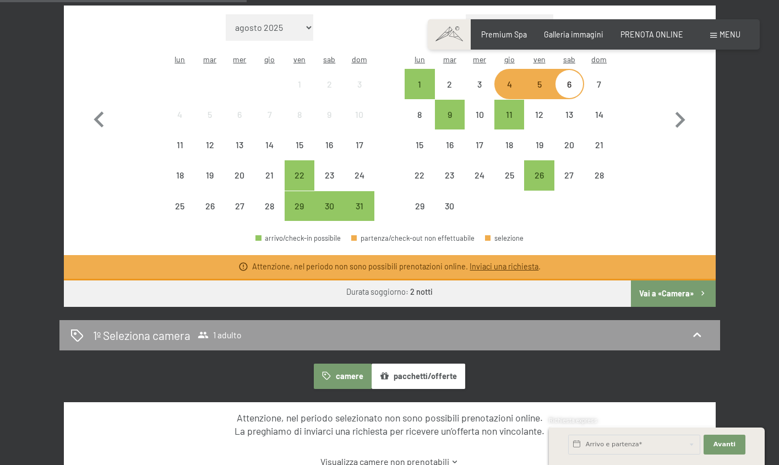
click at [677, 280] on button "Vai a «Camera»" at bounding box center [673, 293] width 84 height 26
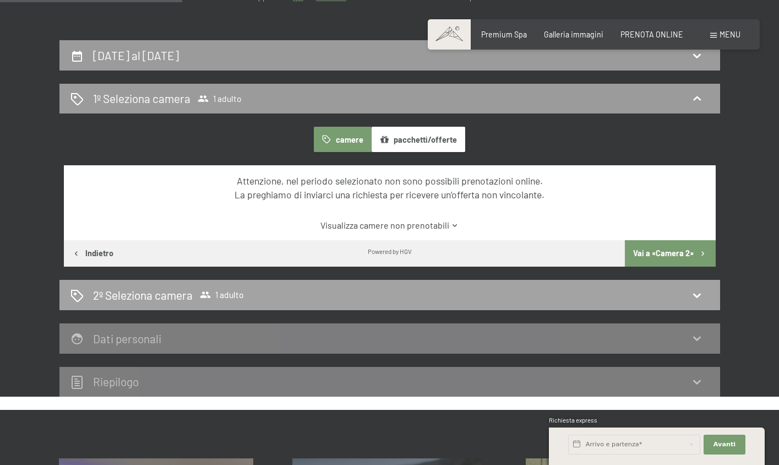
scroll to position [198, 0]
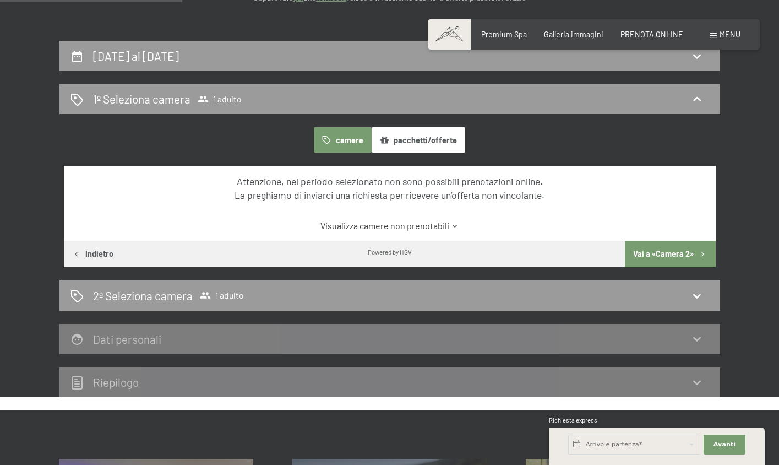
click at [451, 225] on icon at bounding box center [455, 226] width 8 height 8
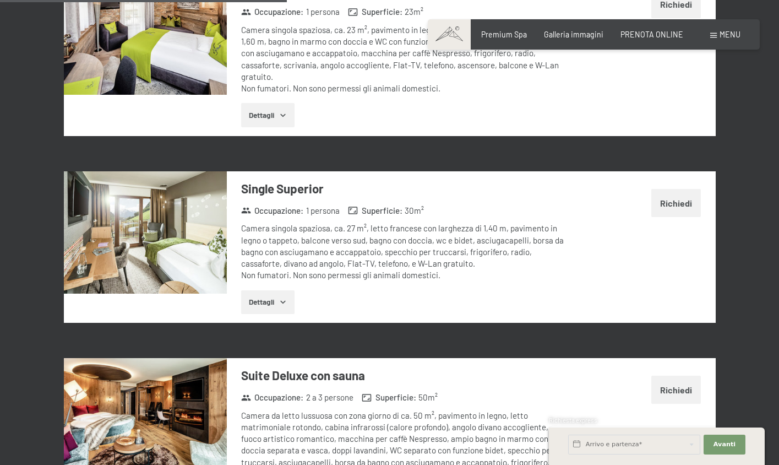
scroll to position [1574, 0]
